Goal: Task Accomplishment & Management: Use online tool/utility

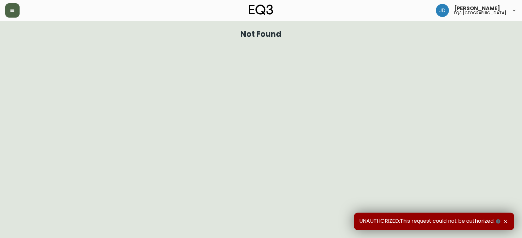
click at [16, 15] on button "button" at bounding box center [12, 10] width 14 height 14
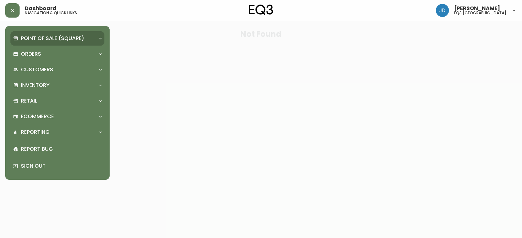
click at [38, 42] on p "Point of Sale (Square)" at bounding box center [52, 38] width 63 height 7
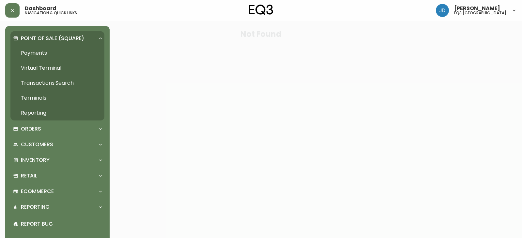
click at [33, 40] on p "Point of Sale (Square)" at bounding box center [52, 38] width 63 height 7
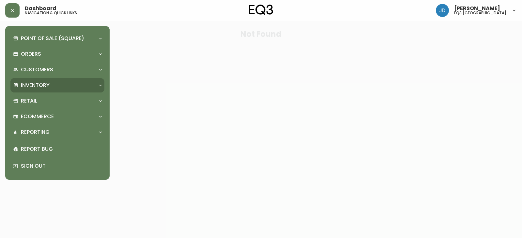
click at [35, 83] on p "Inventory" at bounding box center [35, 85] width 29 height 7
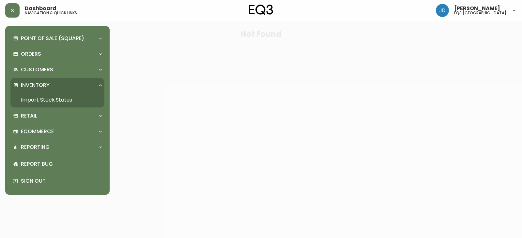
click at [39, 97] on link "Import Stock Status" at bounding box center [57, 100] width 94 height 15
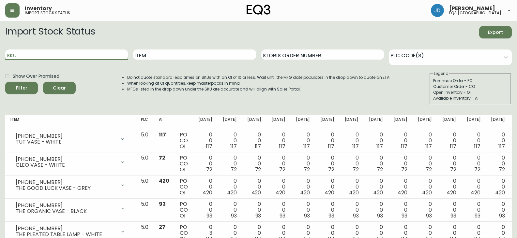
click at [69, 54] on input "SKU" at bounding box center [66, 55] width 123 height 10
paste input "[PHONE_NUMBER]"
type input "[PHONE_NUMBER]"
click at [5, 82] on button "Filter" at bounding box center [21, 88] width 33 height 12
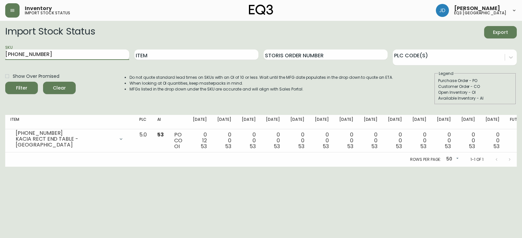
drag, startPoint x: 61, startPoint y: 58, endPoint x: 0, endPoint y: 64, distance: 61.3
click at [0, 64] on main "Import Stock Status Export SKU [PHONE_NUMBER] Item Storis Order Number PLC Code…" at bounding box center [261, 94] width 522 height 146
